Goal: Transaction & Acquisition: Subscribe to service/newsletter

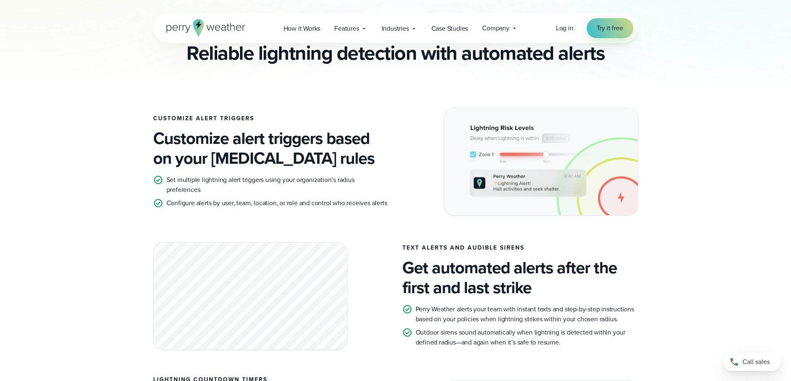
scroll to position [332, 0]
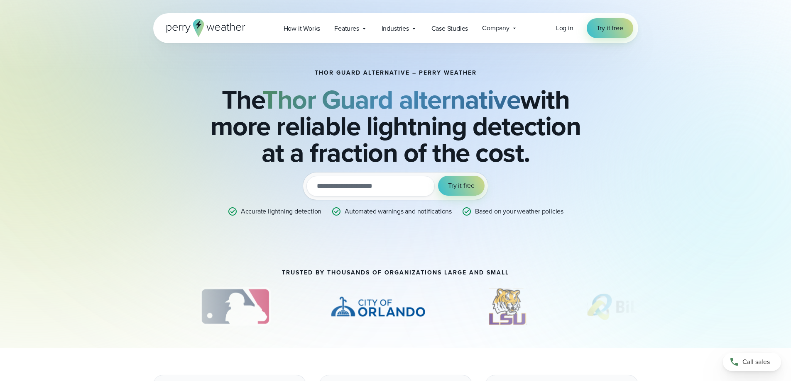
click at [377, 188] on input "email" at bounding box center [370, 186] width 128 height 21
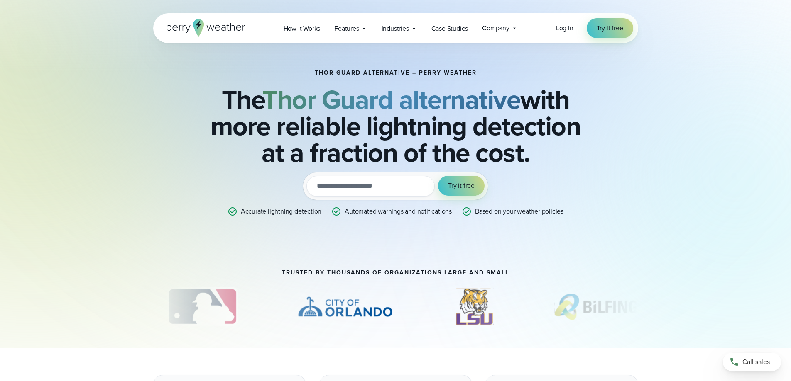
type input "**********"
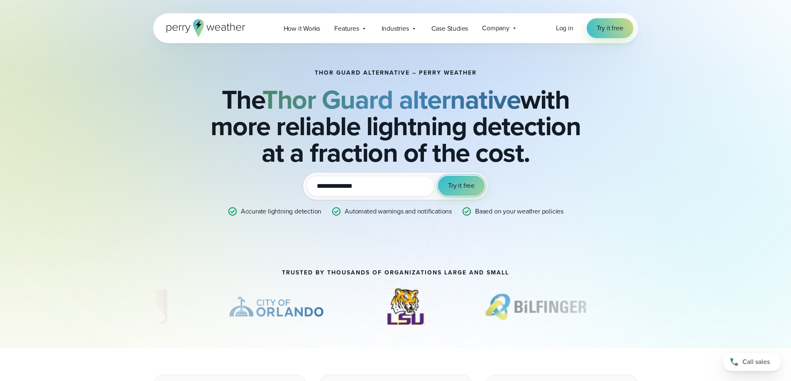
click at [459, 186] on span "Try it free" at bounding box center [461, 186] width 27 height 10
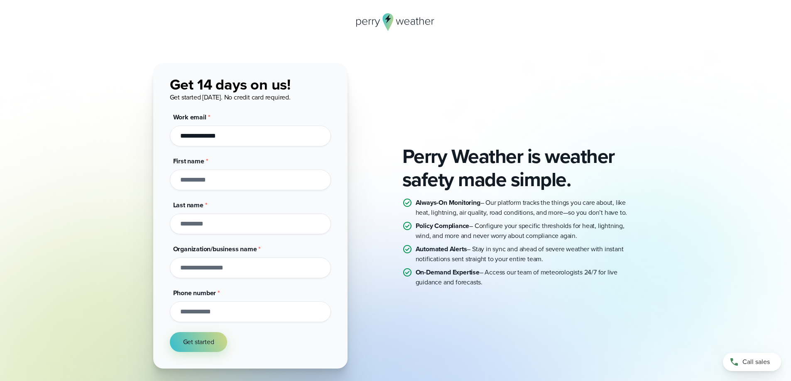
click at [225, 183] on input "First name *" at bounding box center [250, 180] width 161 height 21
type input "****"
type input "**********"
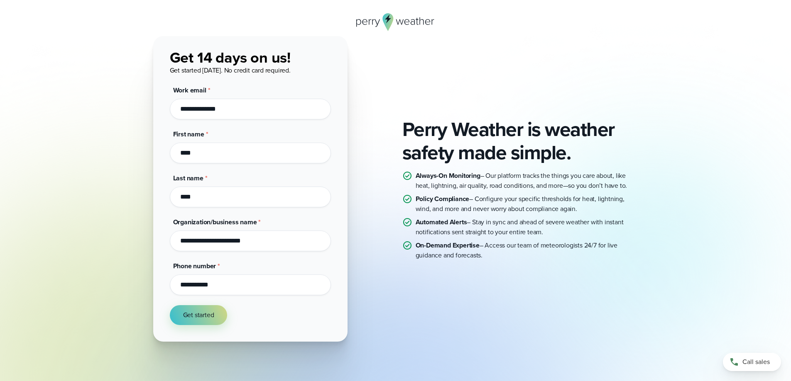
scroll to position [42, 0]
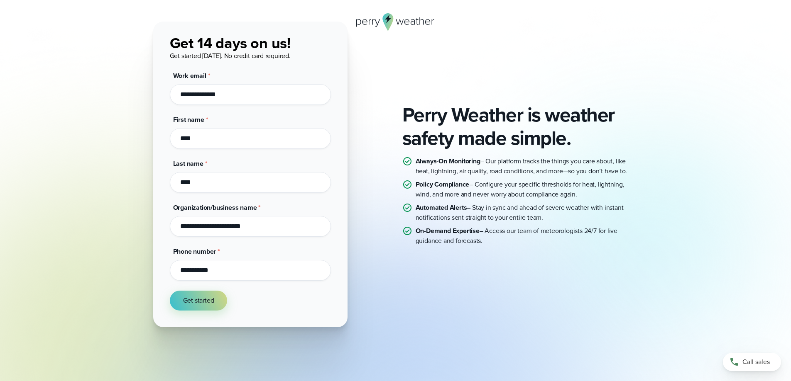
drag, startPoint x: 183, startPoint y: 274, endPoint x: 147, endPoint y: 274, distance: 36.1
click at [148, 274] on div "Perry Weather is weather safety made simple. Always-On Monitoring – Our platfor…" at bounding box center [396, 175] width 598 height 306
type input "**********"
click at [137, 275] on div "Perry Weather is weather safety made simple. Always-On Monitoring – Our platfor…" at bounding box center [396, 175] width 598 height 306
click at [205, 305] on span "Get started" at bounding box center [198, 301] width 31 height 10
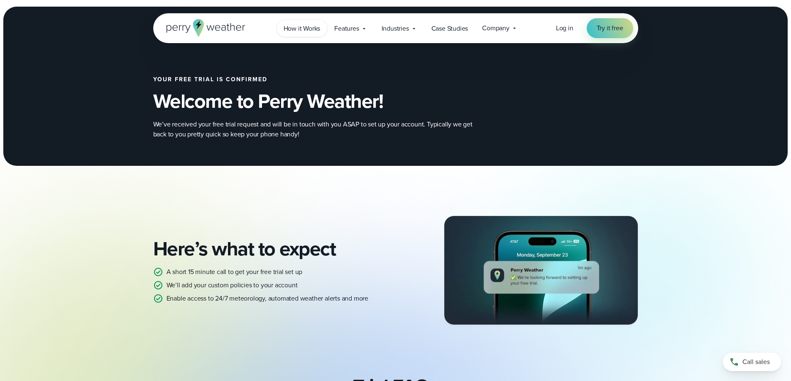
click at [297, 29] on span "How it Works" at bounding box center [301, 29] width 37 height 10
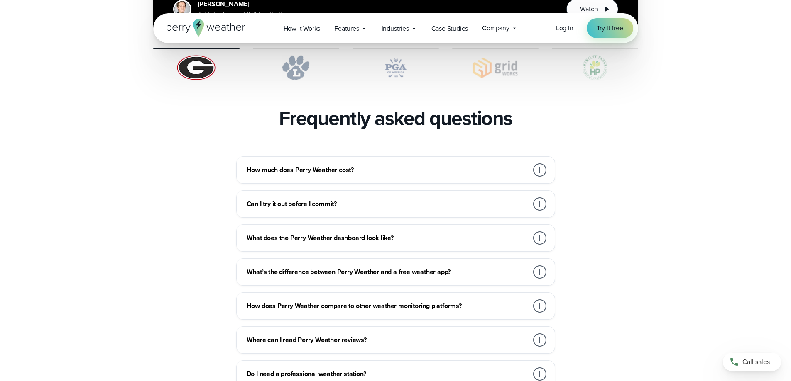
scroll to position [1785, 0]
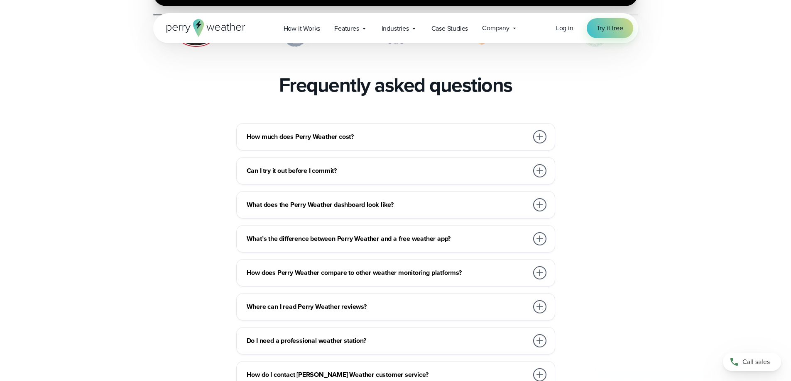
click at [313, 132] on h3 "How much does Perry Weather cost?" at bounding box center [387, 137] width 281 height 10
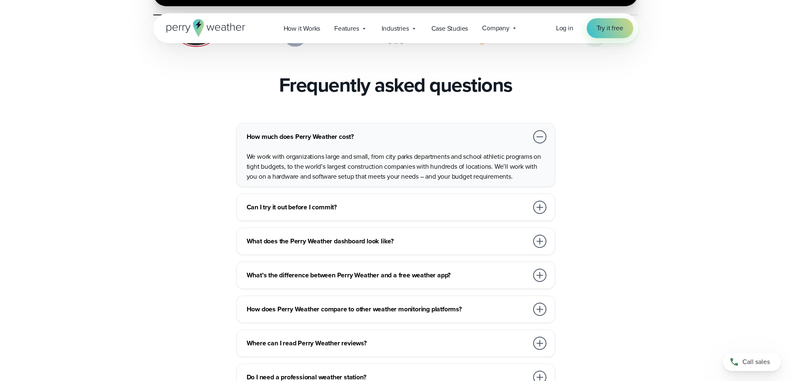
click at [315, 203] on h3 "Can I try it out before I commit?" at bounding box center [387, 208] width 281 height 10
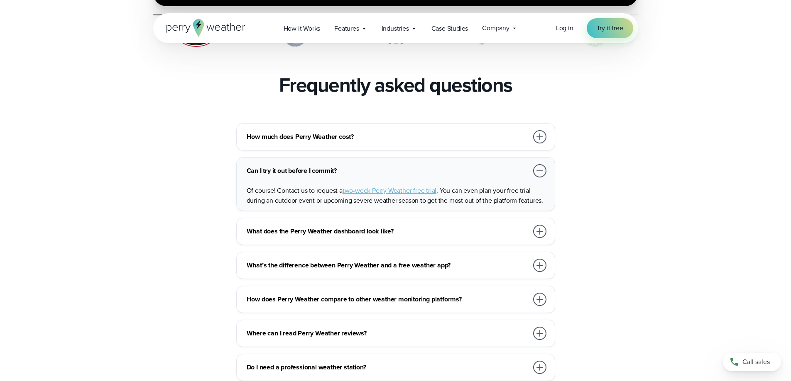
click at [364, 227] on h3 "What does the Perry Weather dashboard look like?" at bounding box center [387, 232] width 281 height 10
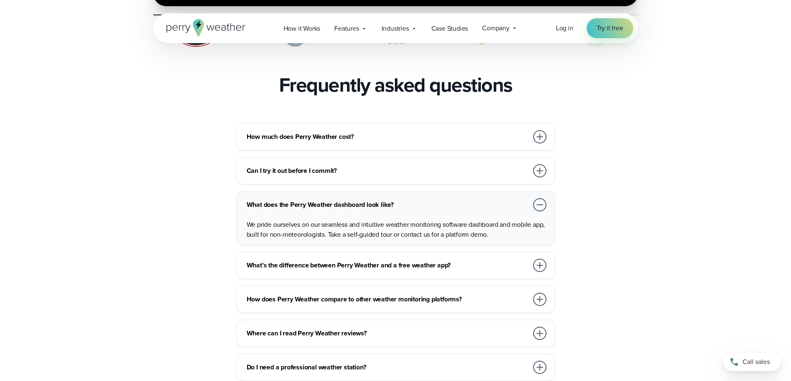
click at [371, 166] on h3 "Can I try it out before I commit?" at bounding box center [387, 171] width 281 height 10
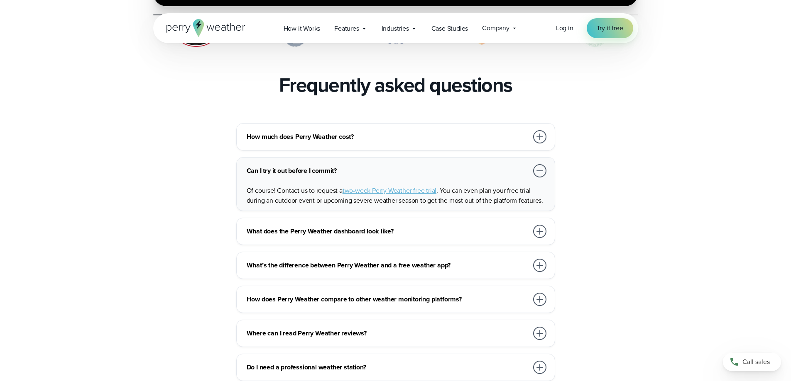
click at [393, 186] on span "two-week Perry Weather free trial" at bounding box center [389, 191] width 94 height 10
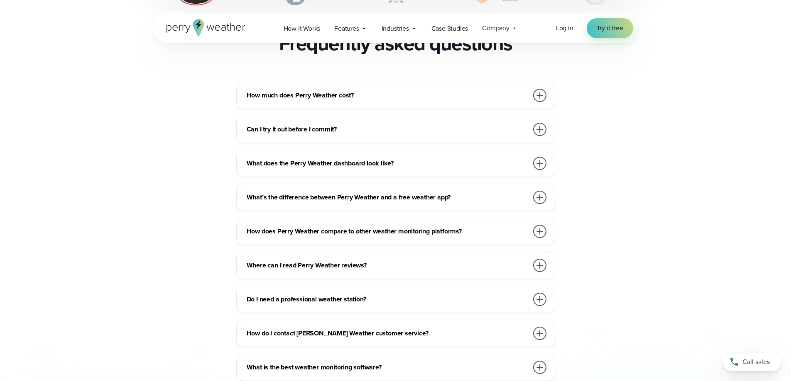
scroll to position [1868, 0]
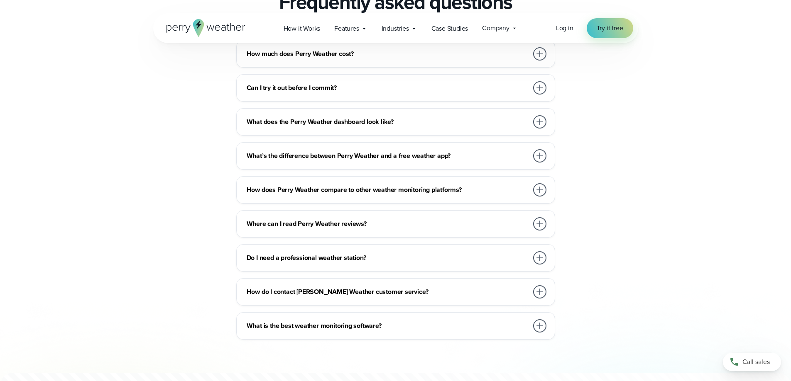
click at [338, 253] on h3 "Do I need a professional weather station?" at bounding box center [387, 258] width 281 height 10
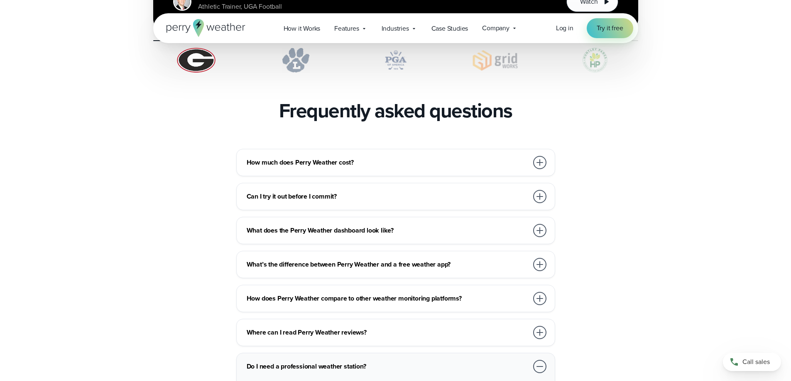
scroll to position [1660, 0]
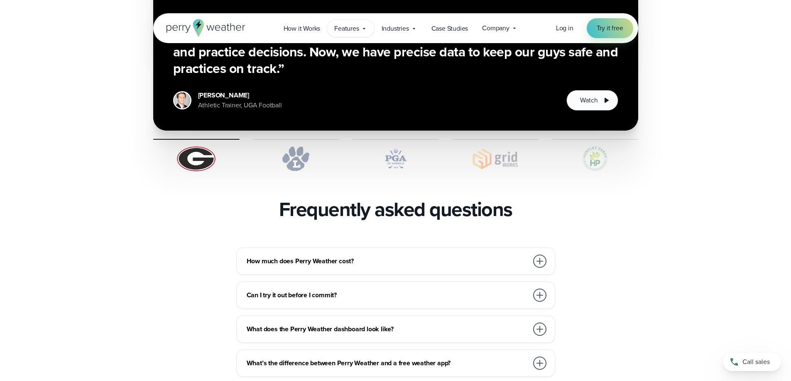
click at [348, 32] on span "Features" at bounding box center [346, 29] width 24 height 10
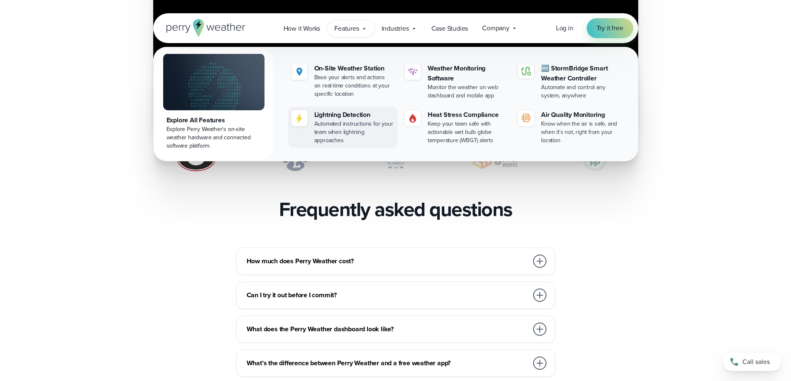
click at [348, 116] on div "Lightning Detection" at bounding box center [354, 115] width 80 height 10
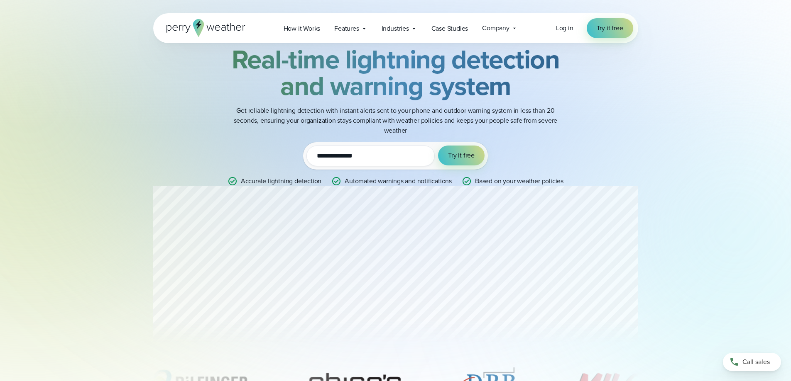
scroll to position [83, 0]
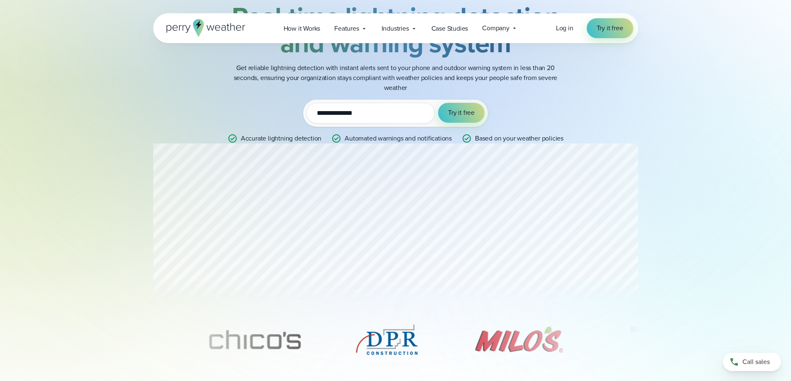
click at [142, 156] on div "**********" at bounding box center [396, 65] width 598 height 210
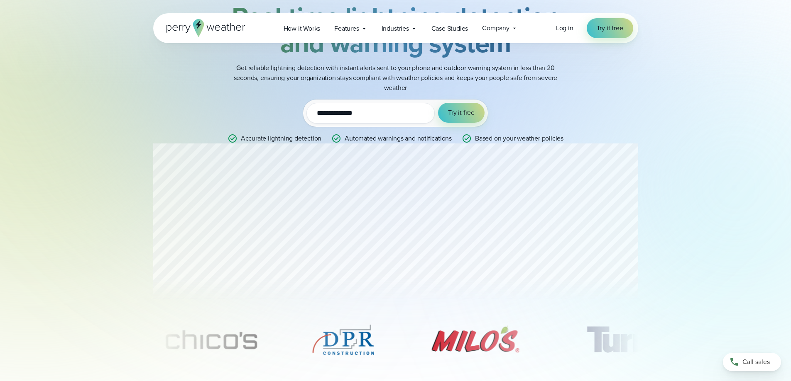
click at [186, 90] on div "**********" at bounding box center [395, 65] width 485 height 210
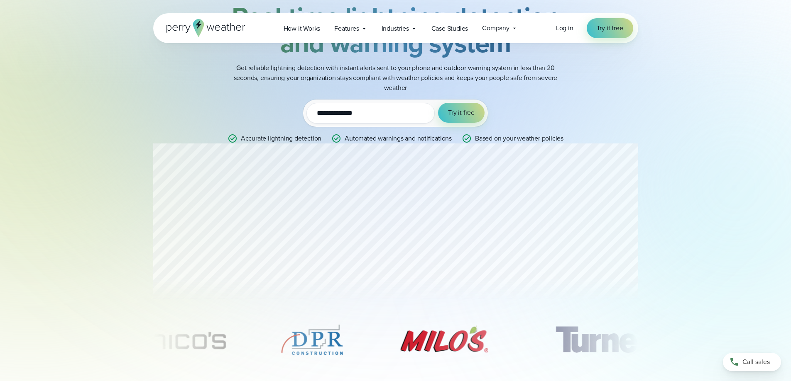
click at [584, 105] on div "**********" at bounding box center [396, 65] width 402 height 157
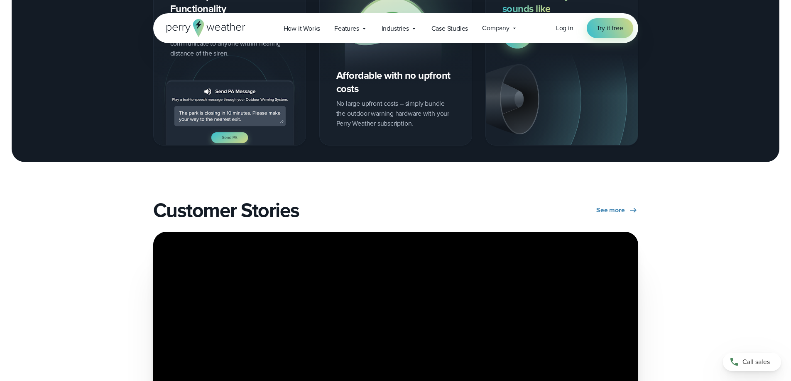
scroll to position [1079, 0]
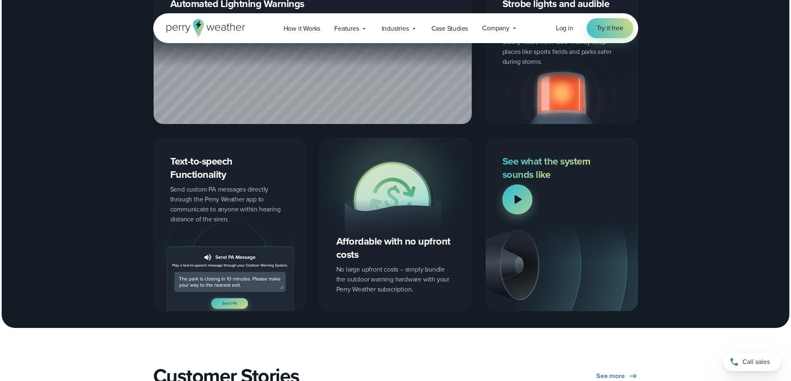
click at [524, 203] on div at bounding box center [517, 200] width 30 height 30
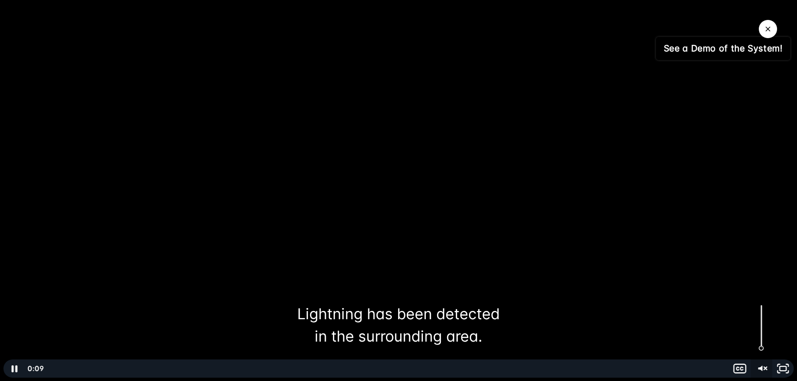
click at [762, 367] on icon "Unmute" at bounding box center [760, 368] width 4 height 5
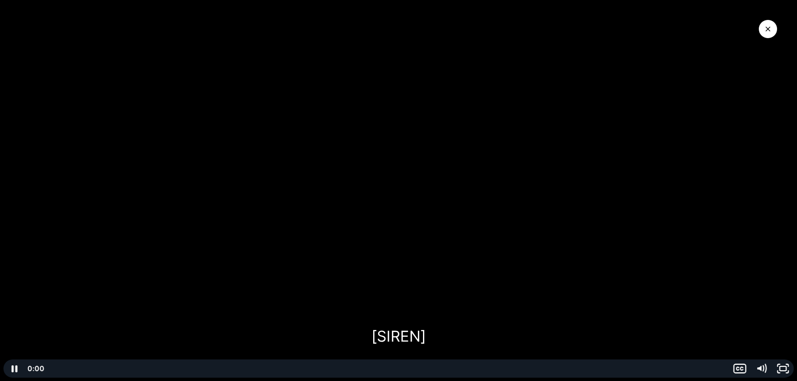
click at [34, 366] on div "0:00 0:00" at bounding box center [377, 369] width 704 height 18
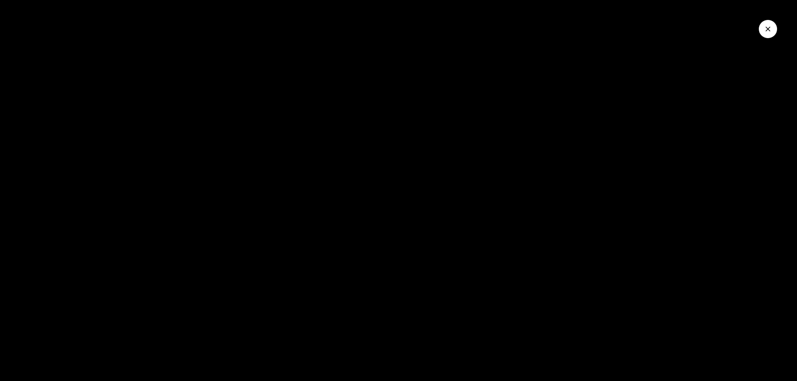
click at [765, 26] on icon "Close Video" at bounding box center [768, 29] width 8 height 8
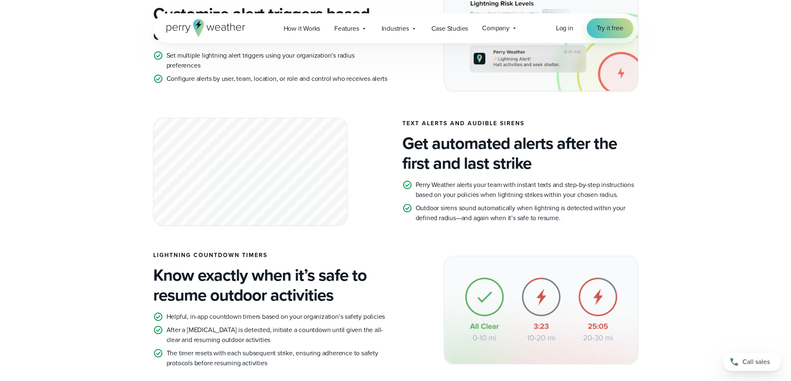
scroll to position [540, 0]
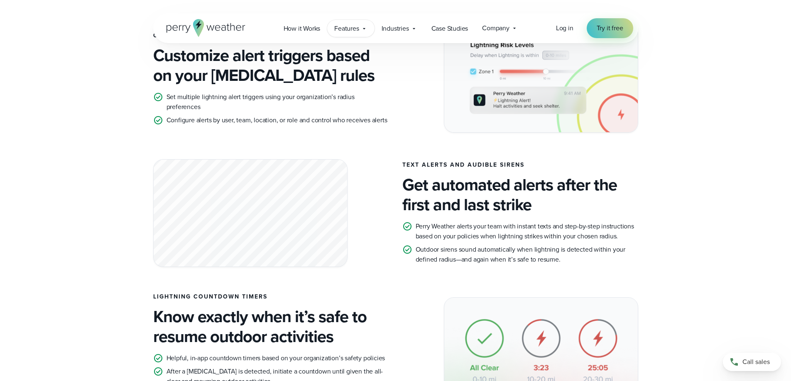
click at [352, 30] on span "Features" at bounding box center [346, 29] width 24 height 10
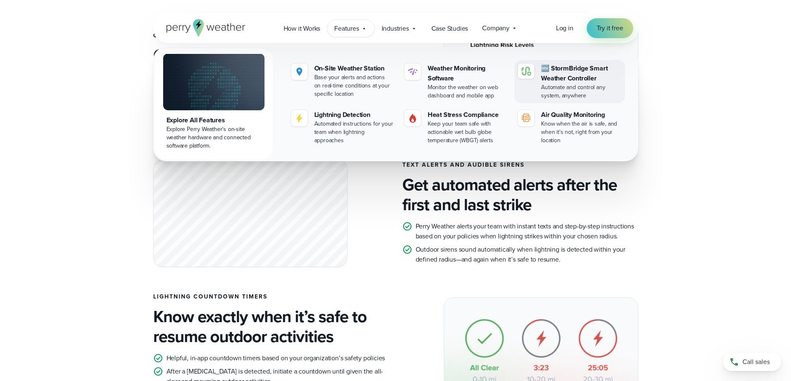
click at [569, 72] on div "🆕 StormBridge Smart Weather Controller" at bounding box center [581, 73] width 80 height 20
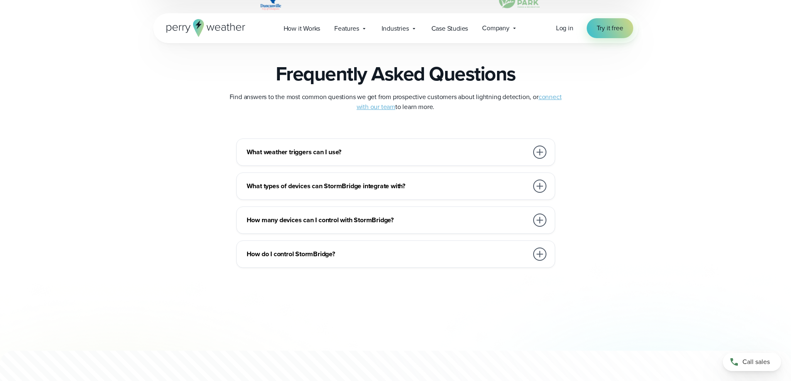
scroll to position [1951, 0]
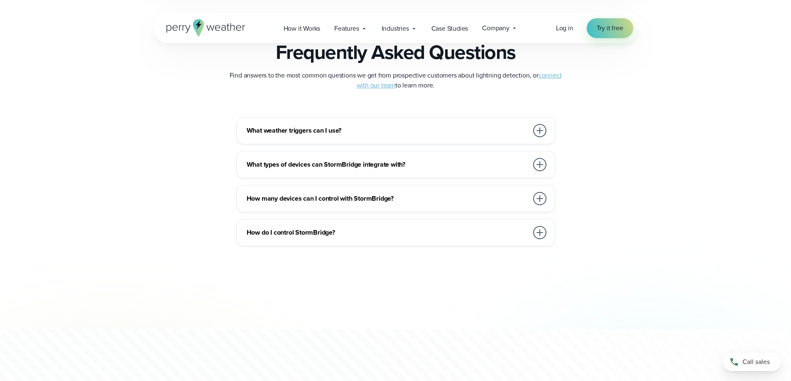
click at [346, 132] on h3 "What weather triggers can I use?" at bounding box center [387, 131] width 281 height 10
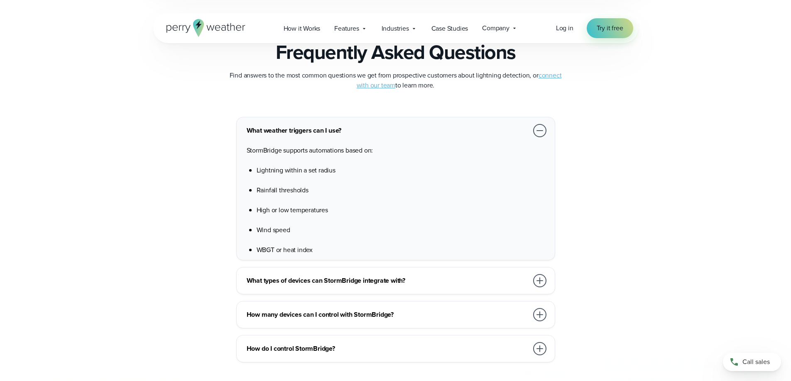
drag, startPoint x: 274, startPoint y: 250, endPoint x: 264, endPoint y: 250, distance: 10.4
click at [260, 249] on span "WBGT or heat index" at bounding box center [284, 250] width 56 height 10
click at [264, 251] on span "WBGT or heat index" at bounding box center [284, 250] width 56 height 10
click at [503, 29] on span "Company" at bounding box center [495, 28] width 27 height 10
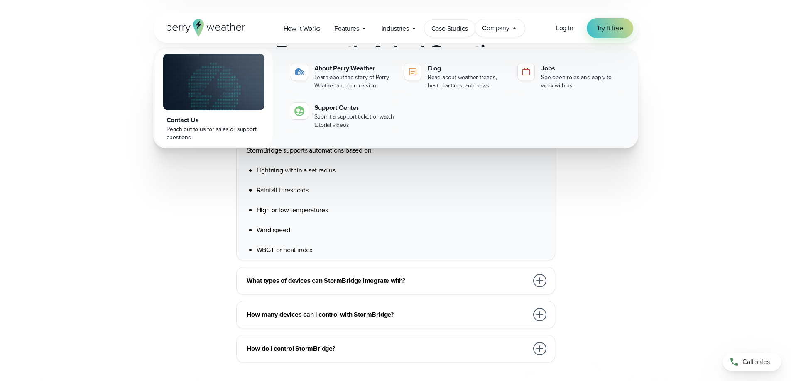
click at [463, 32] on span "Case Studies" at bounding box center [449, 29] width 37 height 10
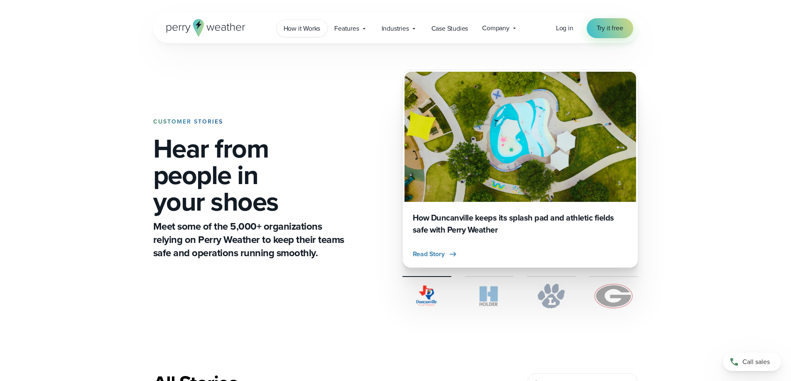
click at [312, 33] on span "How it Works" at bounding box center [301, 29] width 37 height 10
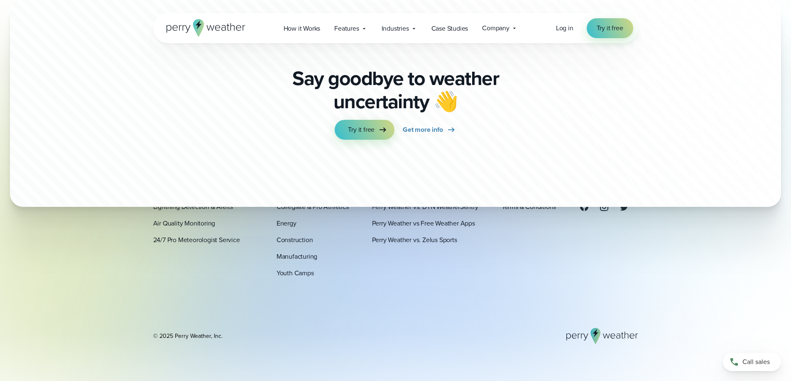
scroll to position [2327, 0]
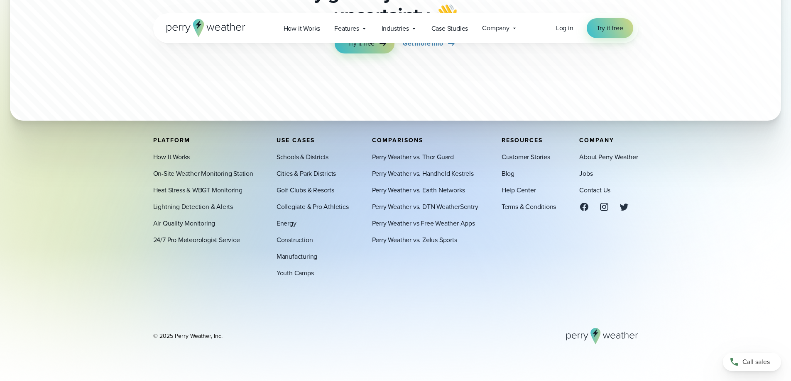
click at [593, 188] on link "Contact Us" at bounding box center [594, 191] width 31 height 10
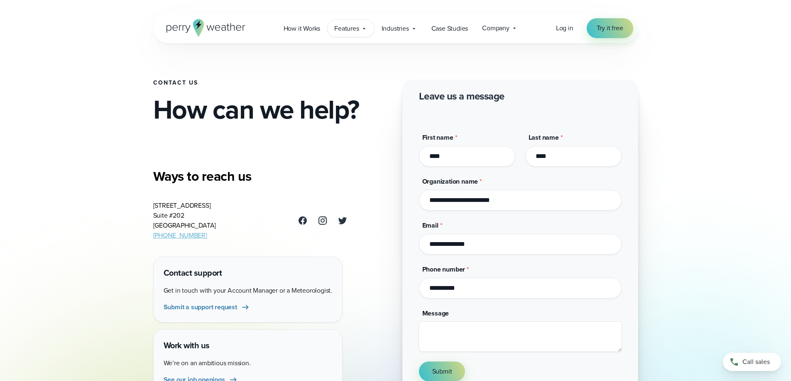
click at [349, 32] on span "Features" at bounding box center [346, 29] width 24 height 10
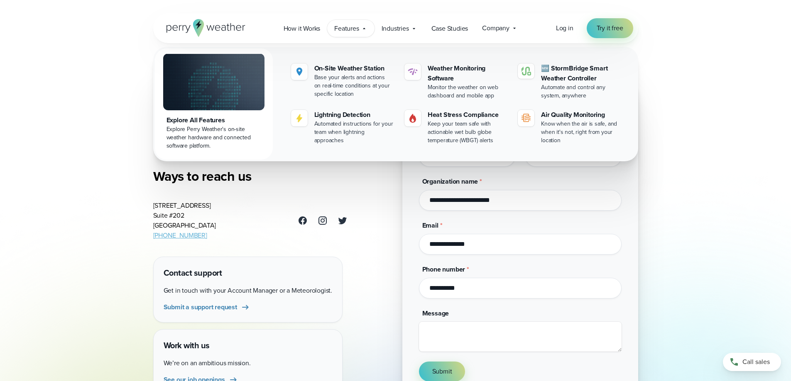
click at [227, 28] on icon at bounding box center [205, 28] width 79 height 18
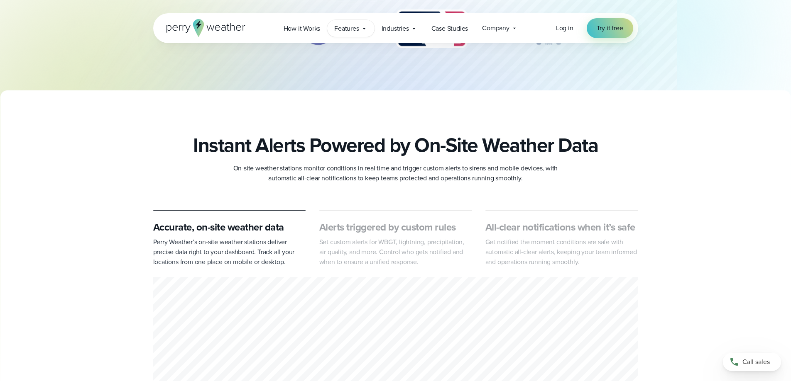
scroll to position [42, 0]
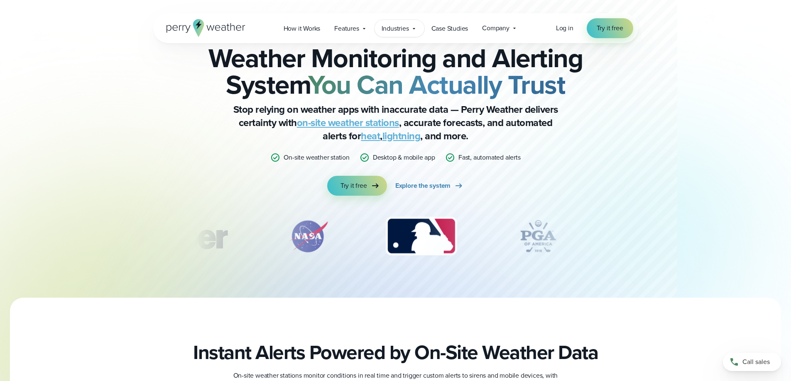
click at [394, 30] on span "Industries" at bounding box center [394, 29] width 27 height 10
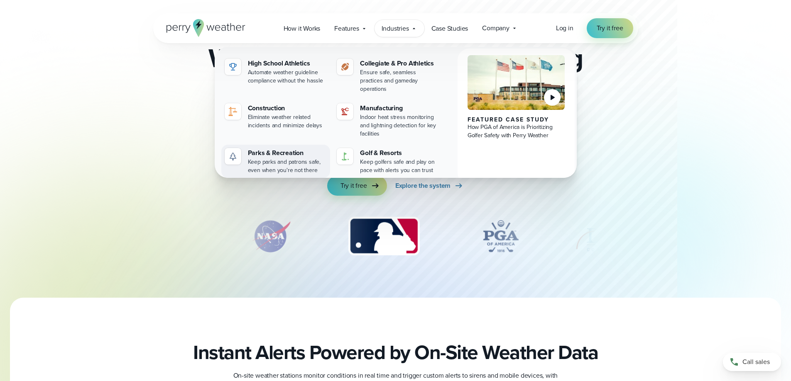
click at [266, 148] on div "Parks & Recreation" at bounding box center [287, 153] width 79 height 10
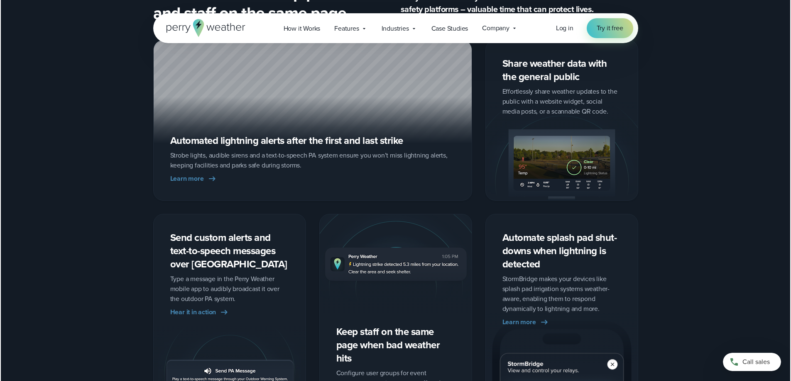
scroll to position [1245, 0]
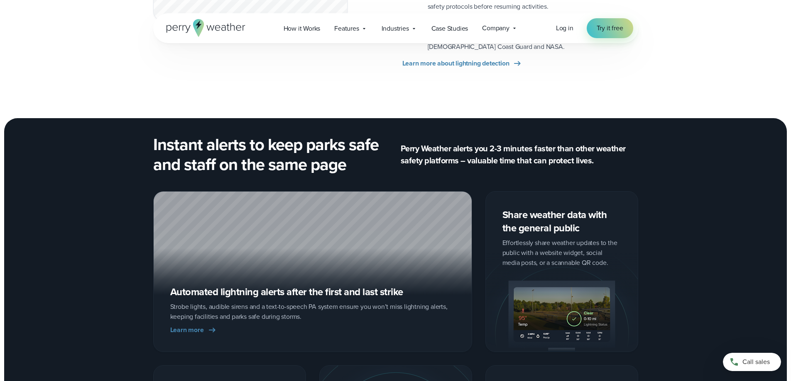
click at [193, 25] on icon at bounding box center [198, 28] width 11 height 18
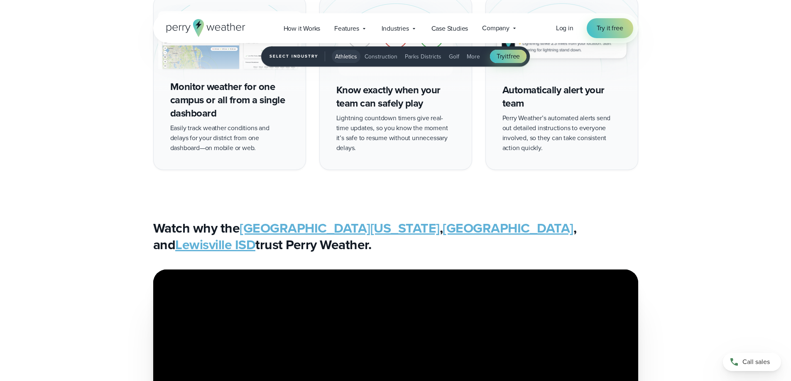
scroll to position [1702, 0]
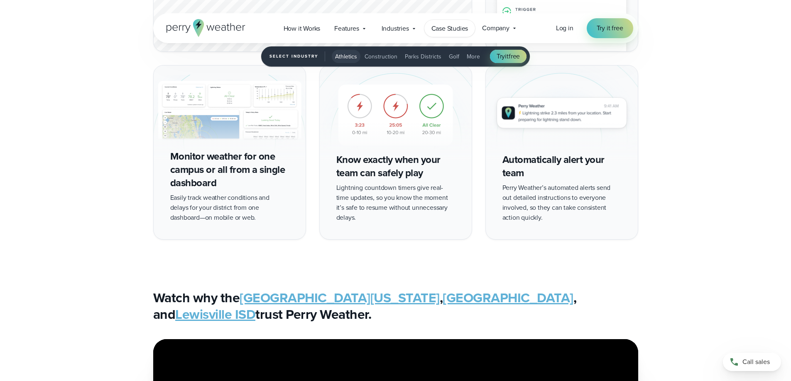
click at [457, 25] on span "Case Studies" at bounding box center [449, 29] width 37 height 10
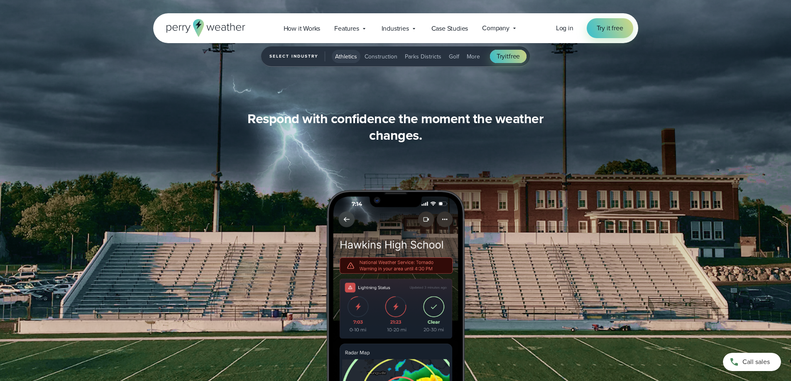
scroll to position [816, 0]
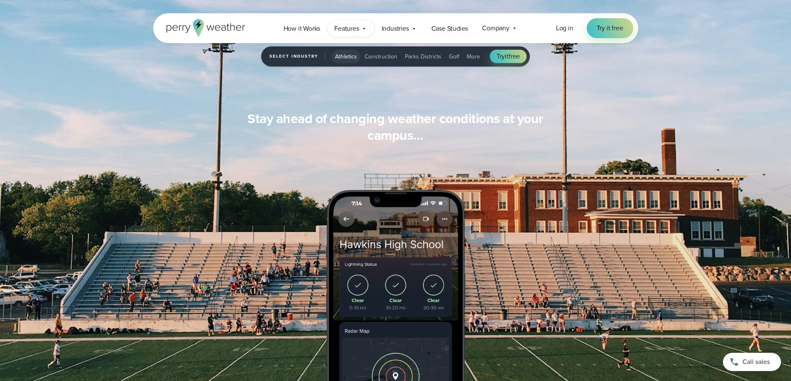
click at [356, 29] on span "Features" at bounding box center [346, 29] width 24 height 10
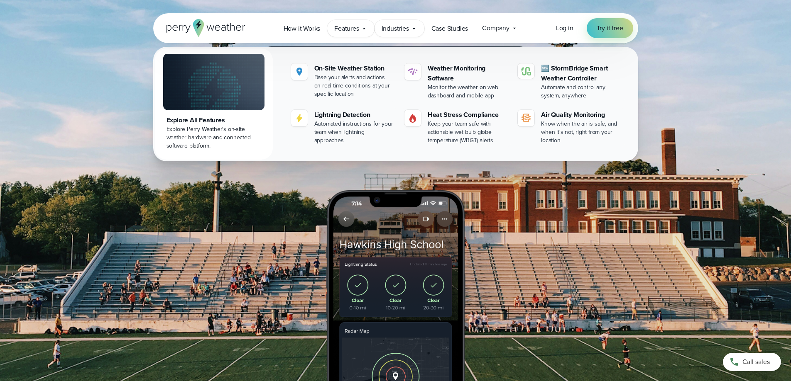
click at [396, 29] on span "Industries" at bounding box center [394, 29] width 27 height 10
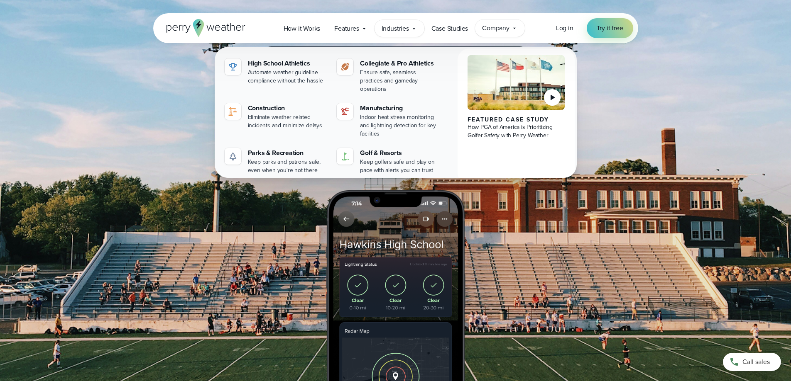
click at [481, 30] on div "Company Contact Us Reach out to us for sales or support questions" at bounding box center [500, 28] width 50 height 17
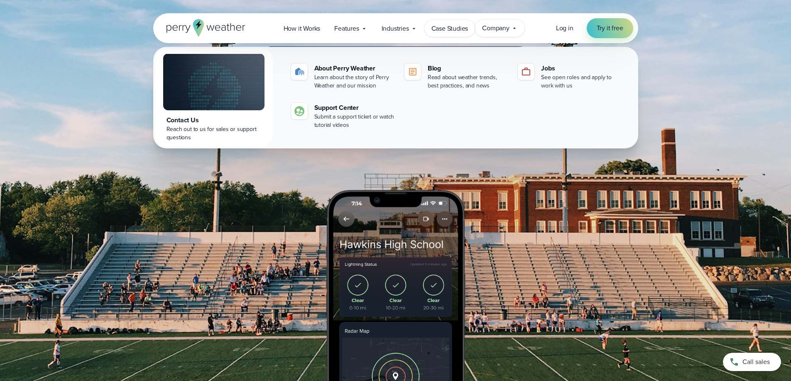
click at [455, 29] on span "Case Studies" at bounding box center [449, 29] width 37 height 10
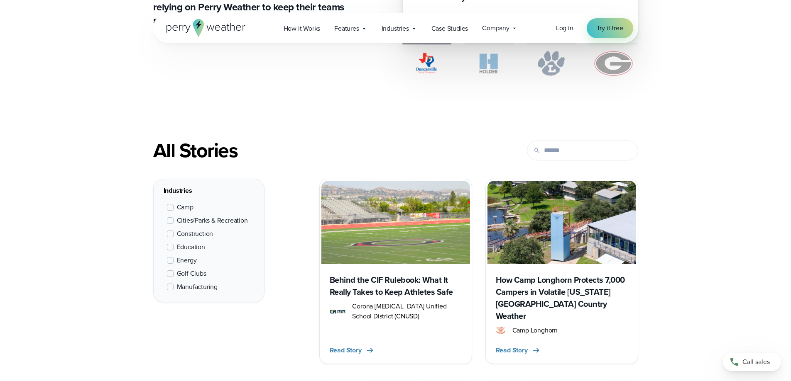
scroll to position [249, 0]
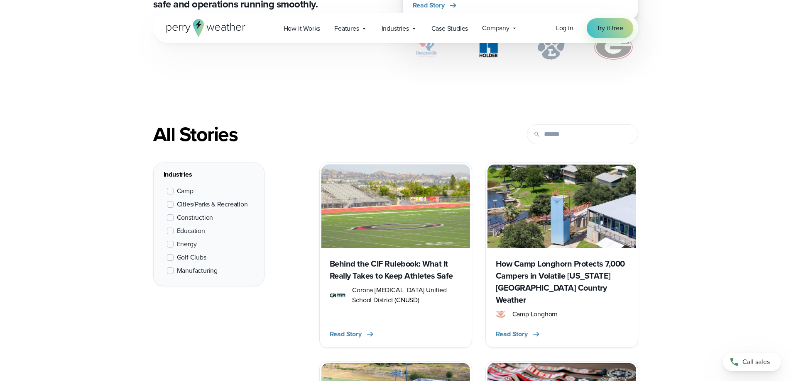
click at [174, 205] on label "Cities/Parks & Recreation" at bounding box center [207, 205] width 81 height 10
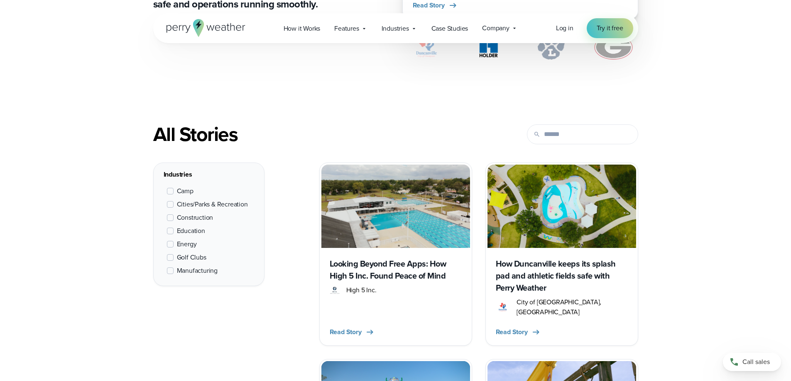
scroll to position [312, 0]
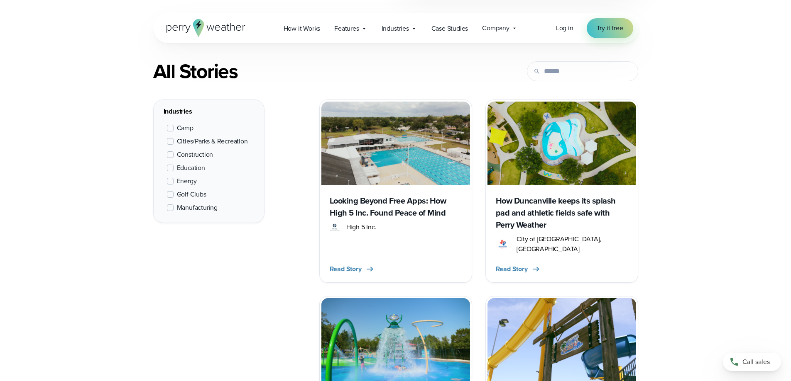
click at [175, 195] on label "Golf Clubs" at bounding box center [186, 195] width 39 height 10
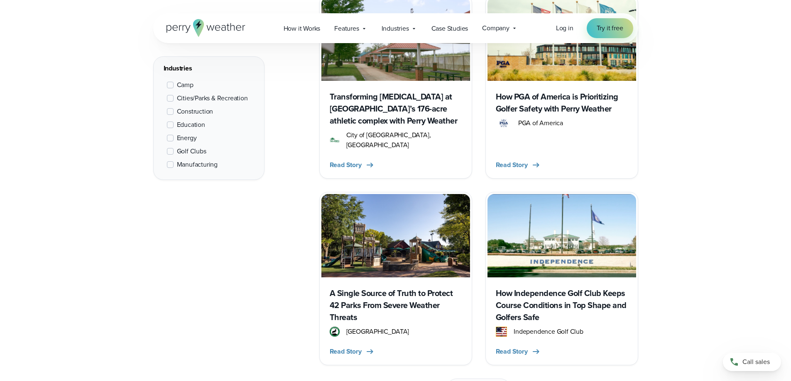
scroll to position [1225, 0]
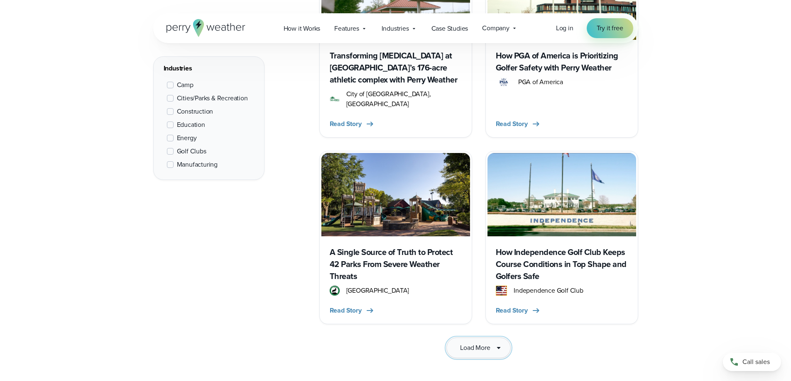
click at [492, 338] on button "Load More" at bounding box center [478, 348] width 64 height 21
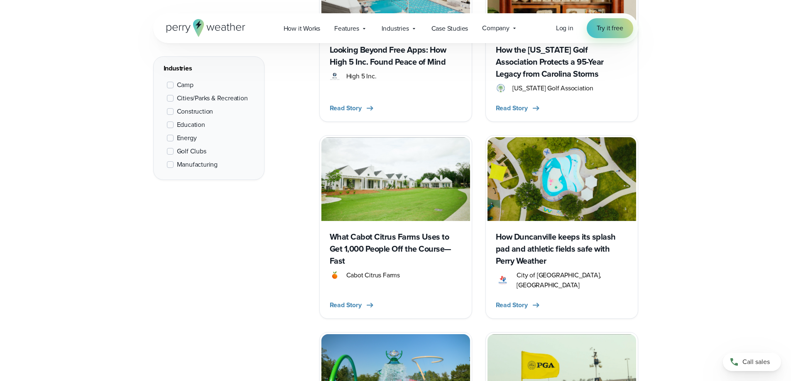
scroll to position [478, 0]
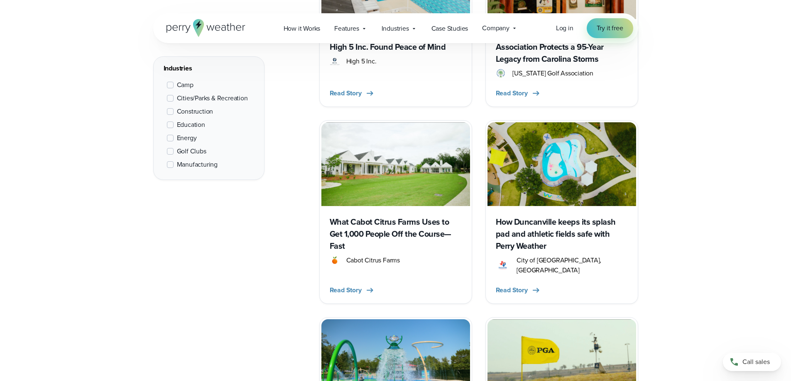
click at [388, 229] on h3 "What Cabot Citrus Farms Uses to Get 1,000 People Off the Course—Fast" at bounding box center [396, 234] width 132 height 36
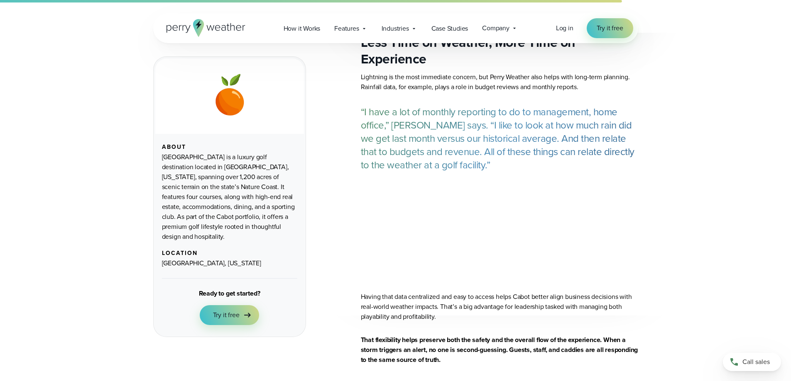
scroll to position [1909, 0]
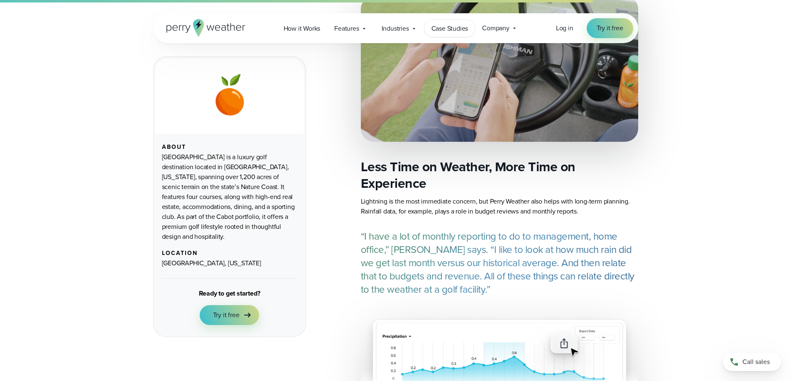
click at [456, 30] on span "Case Studies" at bounding box center [449, 29] width 37 height 10
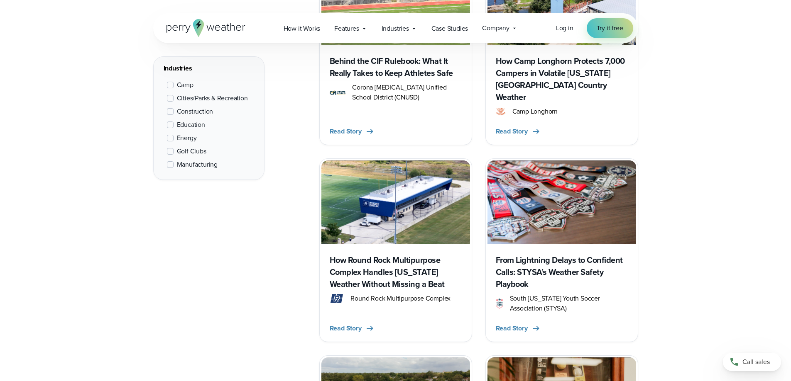
scroll to position [498, 0]
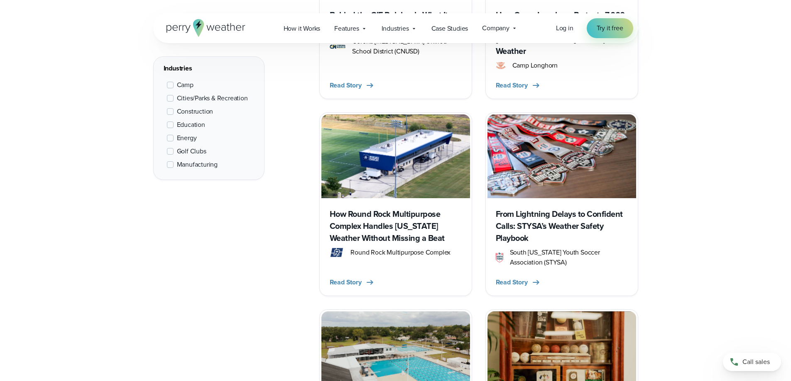
click at [187, 100] on span "Cities/Parks & Recreation" at bounding box center [212, 98] width 71 height 10
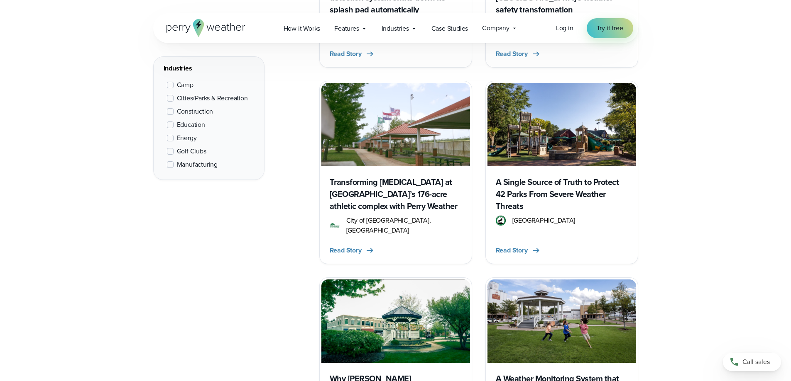
scroll to position [727, 0]
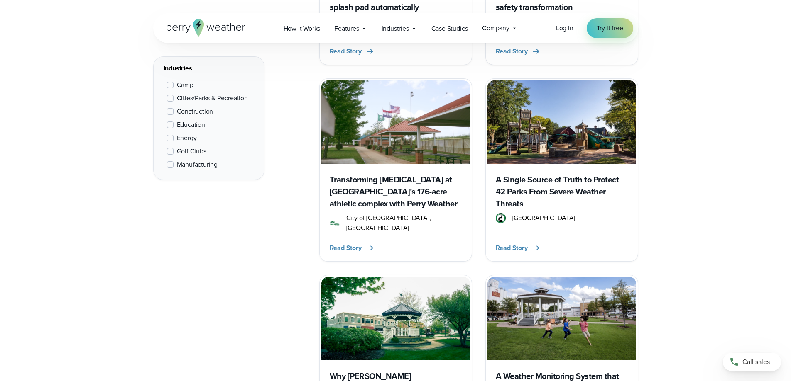
click at [565, 174] on h3 "A Single Source of Truth to Protect 42 Parks From Severe Weather Threats" at bounding box center [562, 192] width 132 height 36
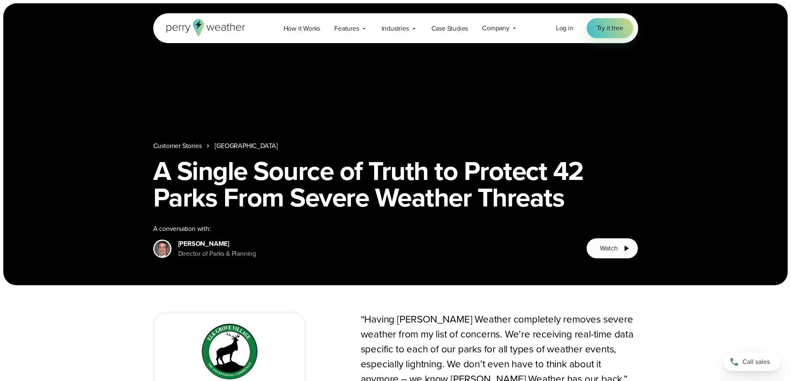
click at [188, 147] on link "Customer Stories" at bounding box center [177, 146] width 49 height 10
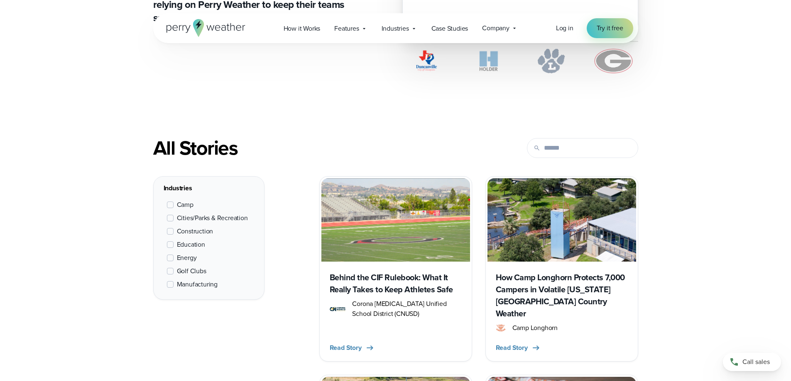
scroll to position [291, 0]
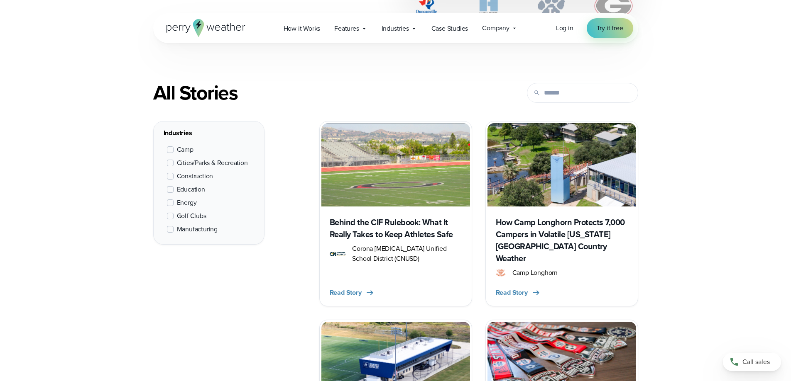
click at [217, 163] on span "Cities/Parks & Recreation" at bounding box center [212, 163] width 71 height 10
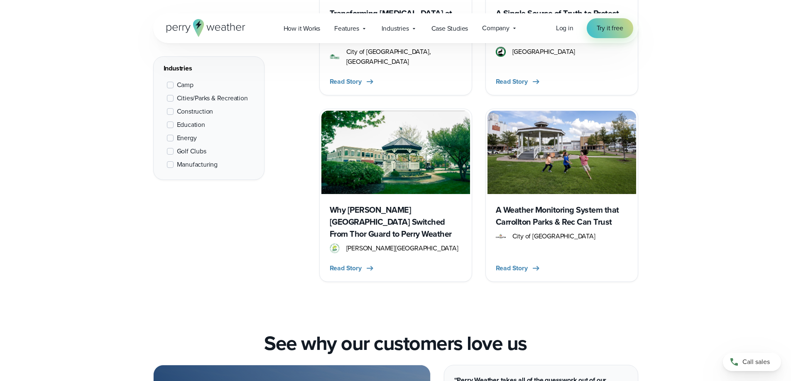
scroll to position [935, 0]
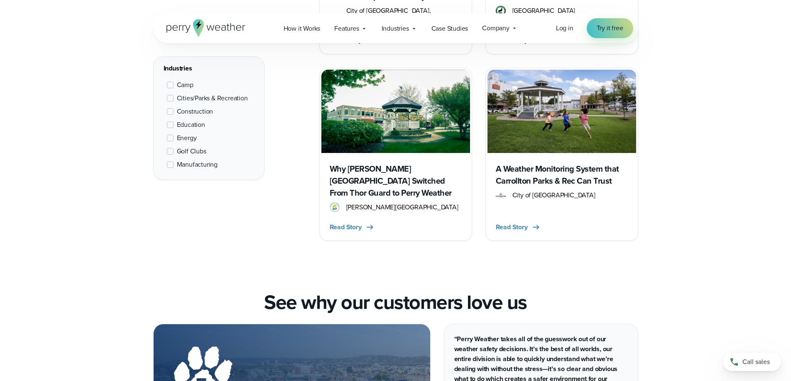
click at [414, 163] on h3 "Why Huntley Park District Switched From Thor Guard to Perry Weather" at bounding box center [396, 181] width 132 height 36
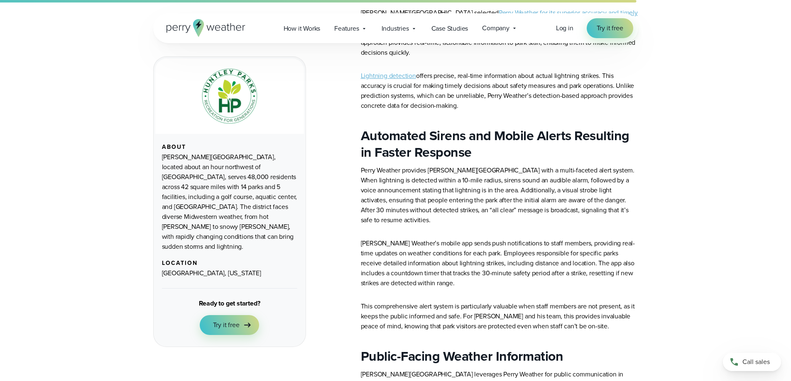
scroll to position [581, 0]
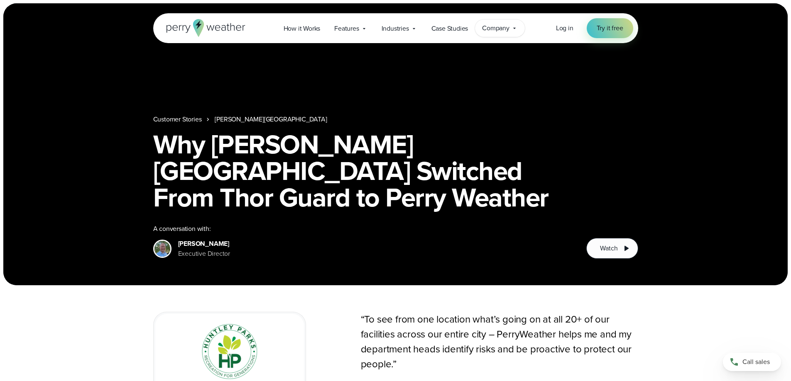
click at [505, 28] on span "Company" at bounding box center [495, 28] width 27 height 10
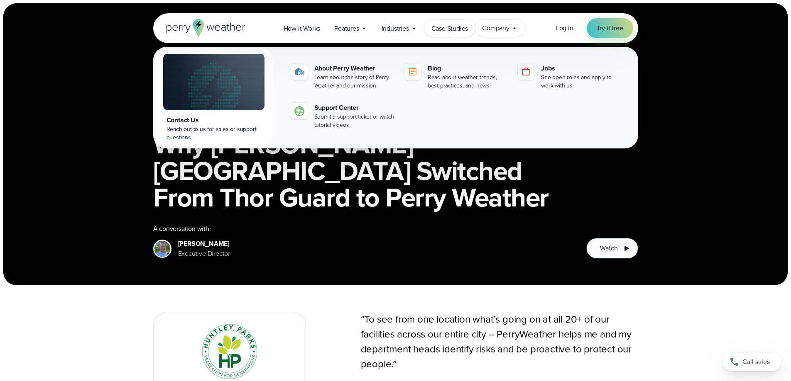
click at [456, 32] on span "Case Studies" at bounding box center [449, 29] width 37 height 10
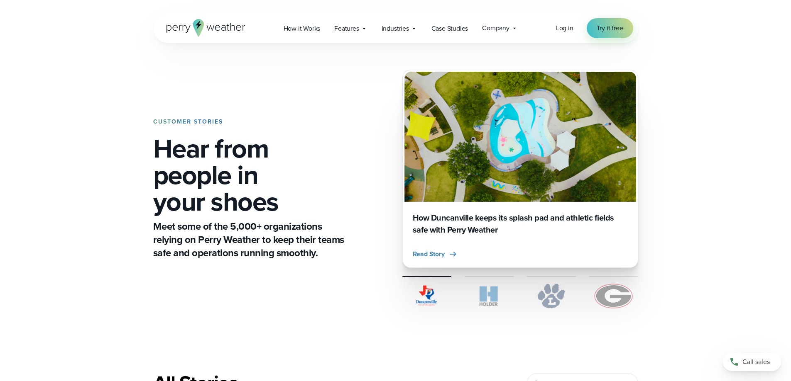
scroll to position [498, 0]
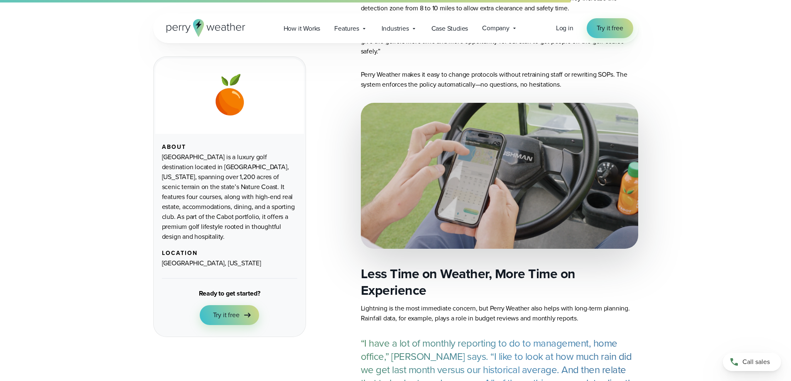
scroll to position [1831, 0]
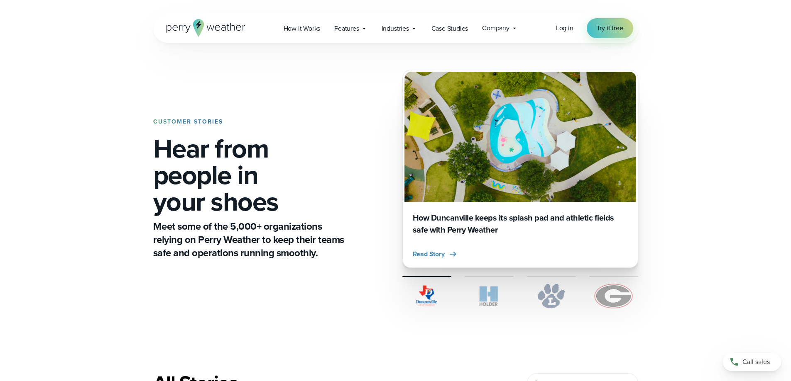
scroll to position [249, 0]
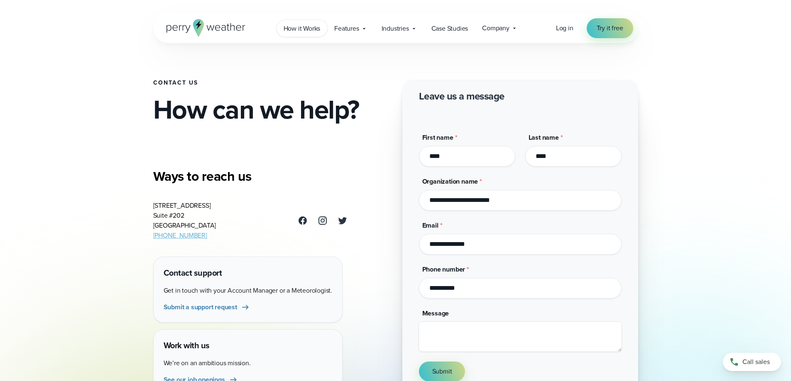
click at [307, 33] on span "How it Works" at bounding box center [301, 29] width 37 height 10
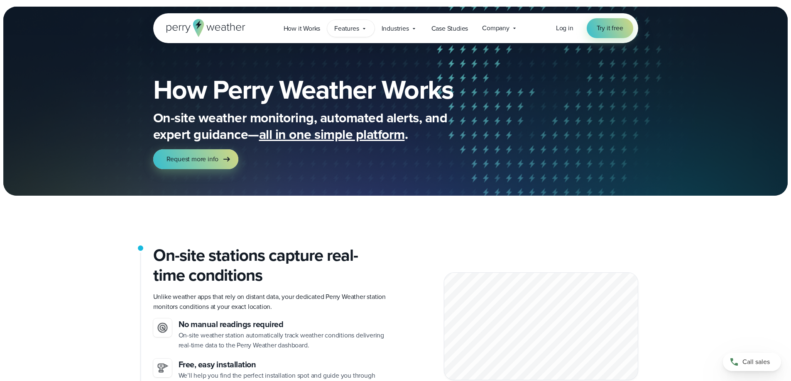
click at [350, 31] on span "Features" at bounding box center [346, 29] width 24 height 10
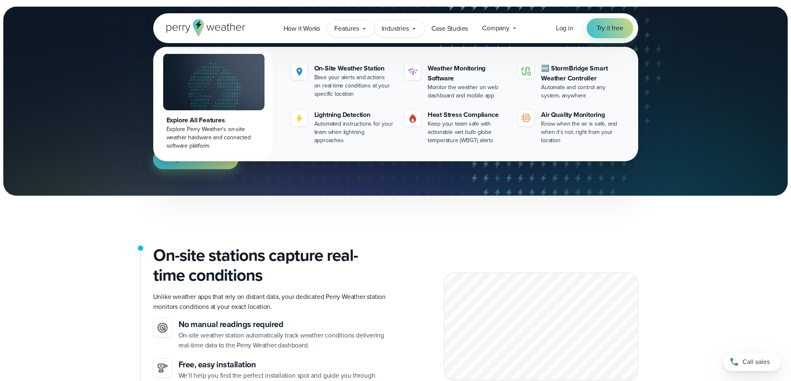
click at [400, 29] on span "Industries" at bounding box center [394, 29] width 27 height 10
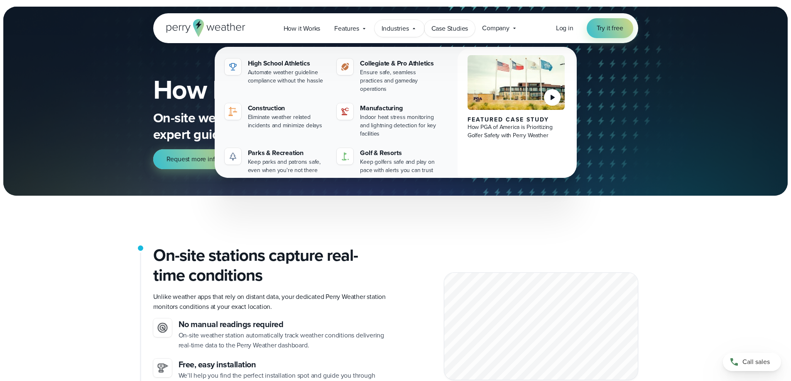
click at [447, 28] on span "Case Studies" at bounding box center [449, 29] width 37 height 10
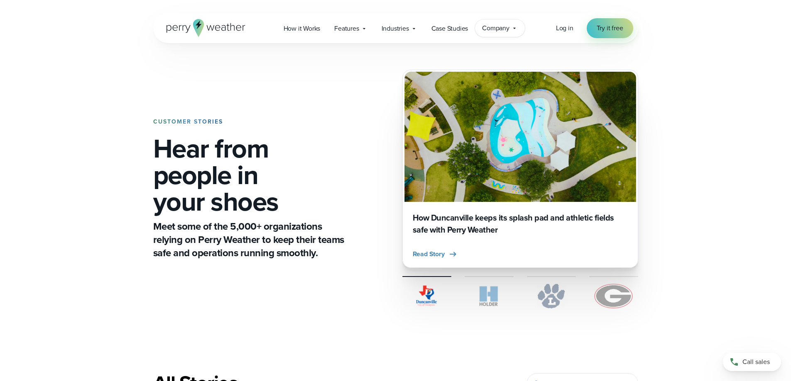
click at [498, 32] on span "Company" at bounding box center [495, 28] width 27 height 10
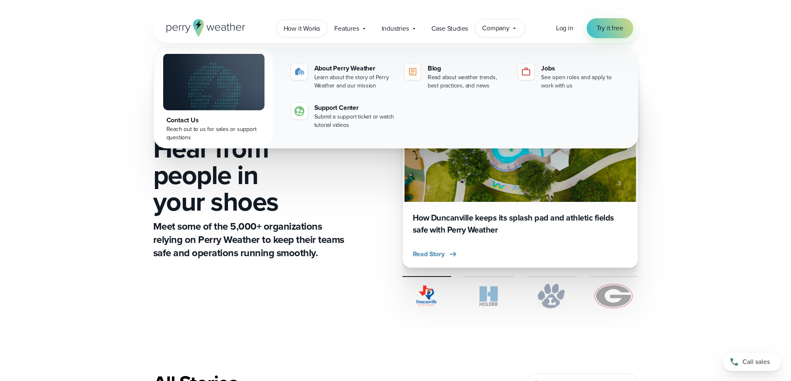
click at [309, 31] on span "How it Works" at bounding box center [301, 29] width 37 height 10
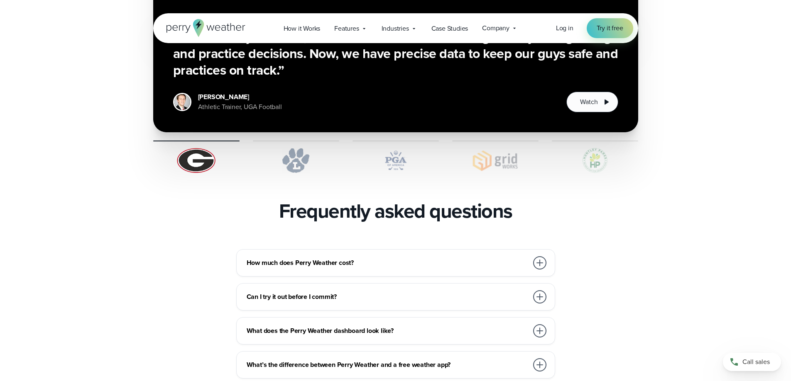
scroll to position [1660, 0]
